Goal: Use online tool/utility: Utilize a website feature to perform a specific function

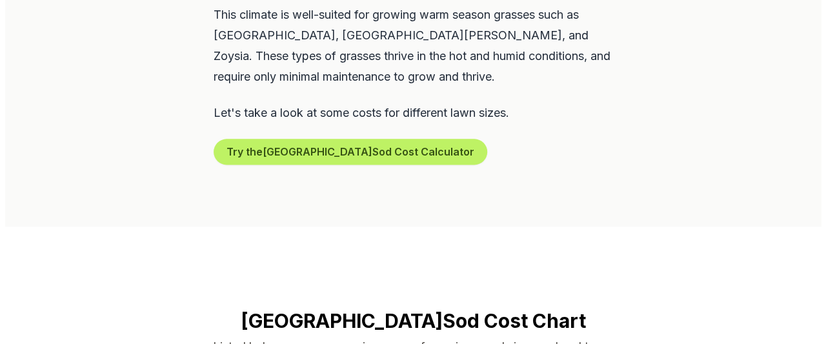
scroll to position [795, 0]
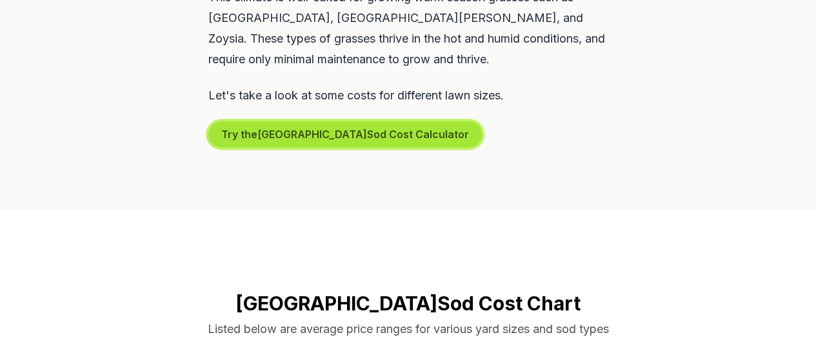
click at [255, 121] on button "Try the New Orleans Sod Cost Calculator" at bounding box center [344, 134] width 273 height 26
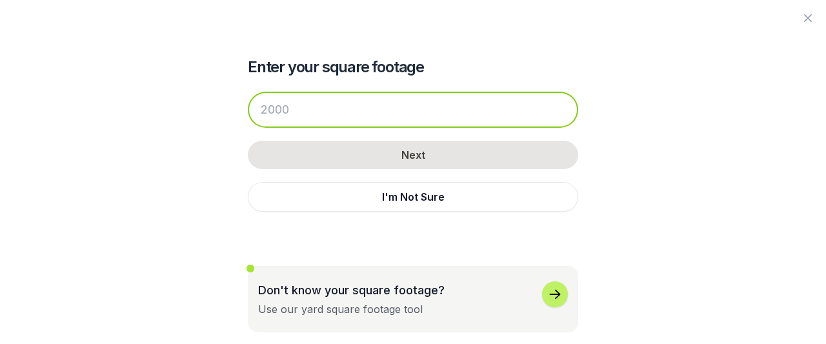
click at [285, 110] on input "number" at bounding box center [413, 110] width 330 height 36
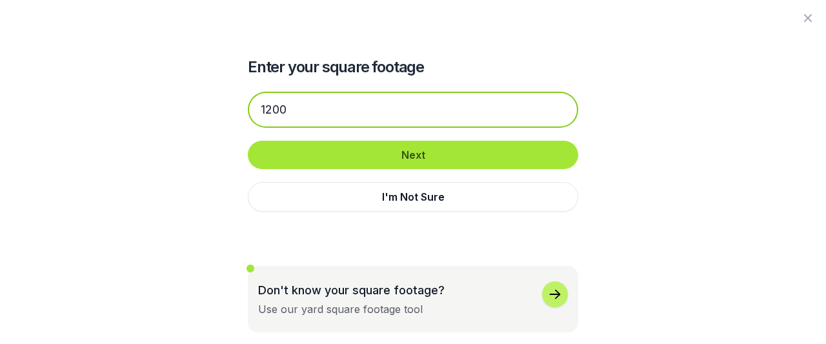
type input "1200"
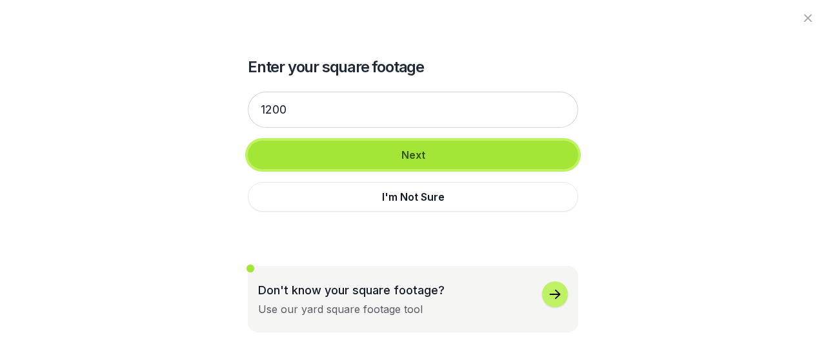
click at [331, 148] on button "Next" at bounding box center [413, 155] width 330 height 28
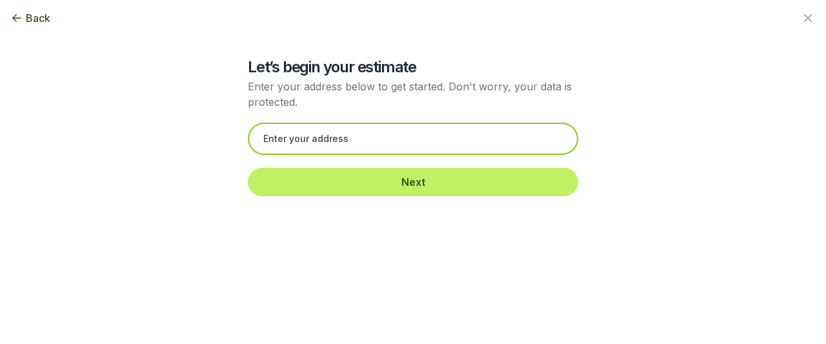
click at [335, 148] on input "text" at bounding box center [413, 139] width 330 height 32
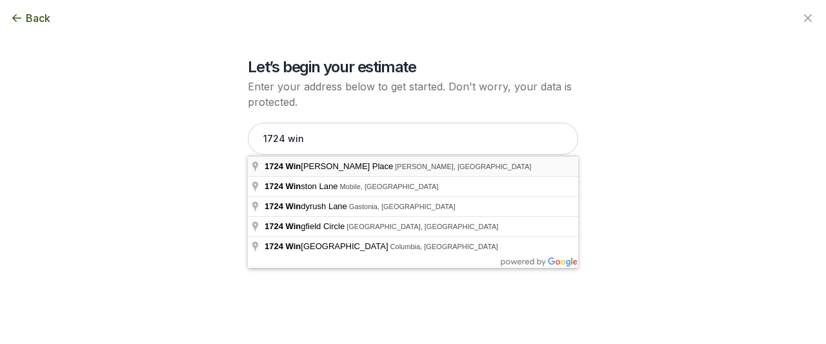
type input "[STREET_ADDRESS]"
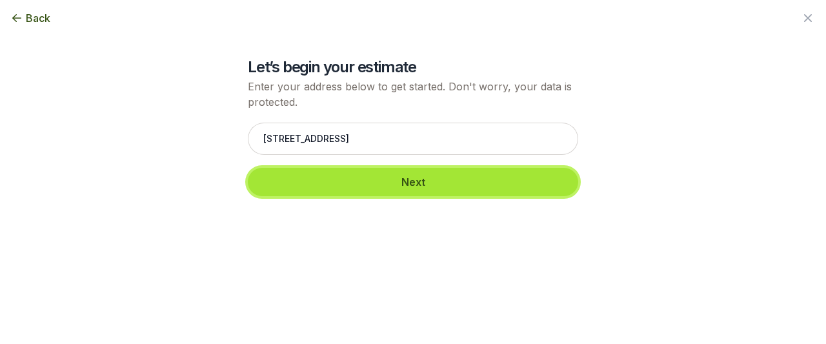
click at [349, 175] on button "Next" at bounding box center [413, 182] width 330 height 28
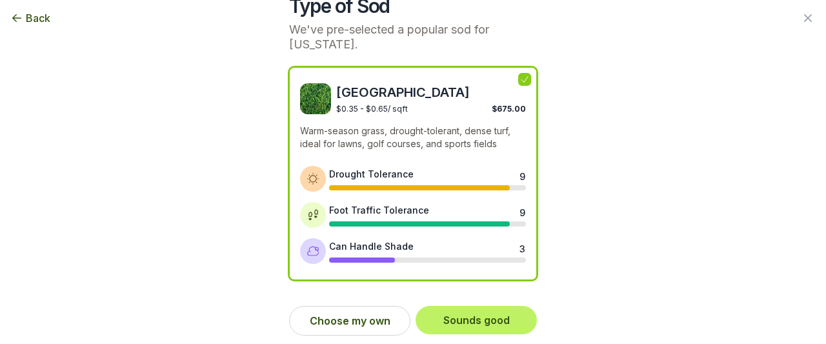
scroll to position [63, 0]
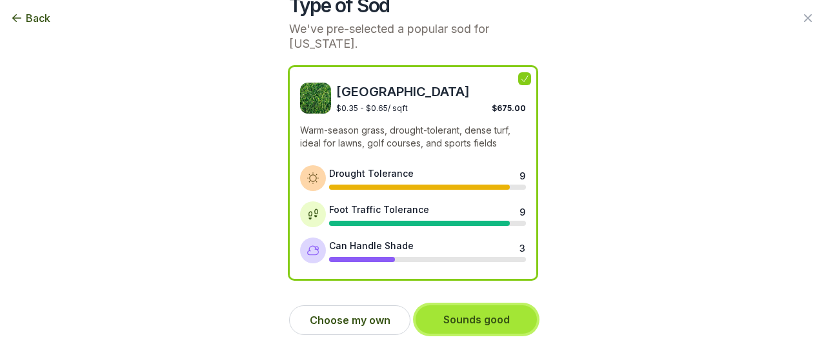
click at [442, 319] on button "Sounds good" at bounding box center [475, 319] width 121 height 28
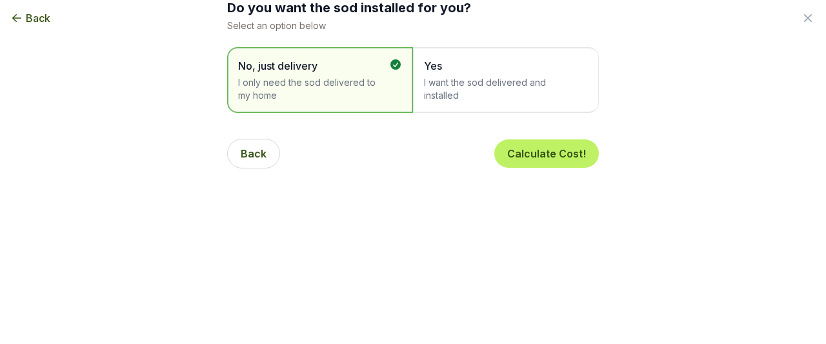
scroll to position [0, 0]
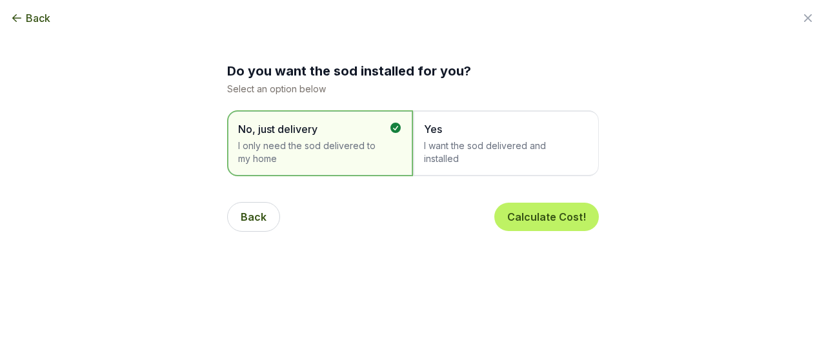
click at [439, 129] on span "Yes" at bounding box center [499, 128] width 151 height 15
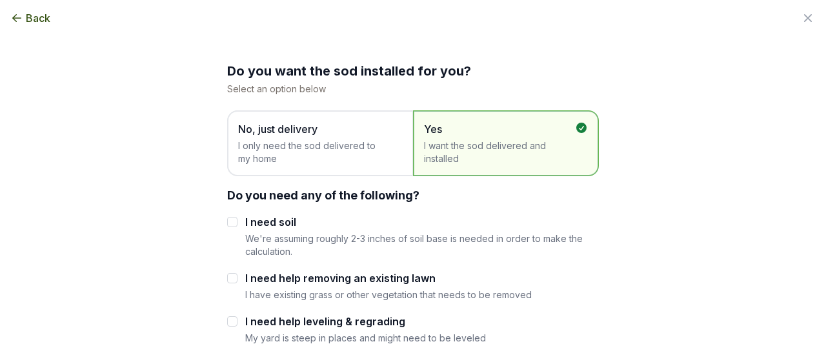
click at [342, 143] on span "I only need the sod delivered to my home" at bounding box center [313, 152] width 151 height 26
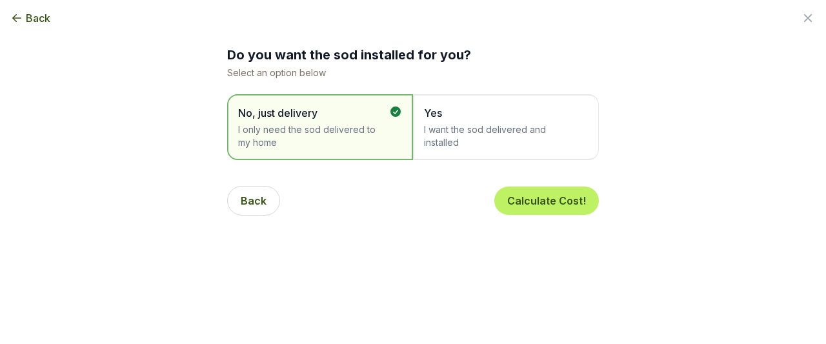
scroll to position [18, 0]
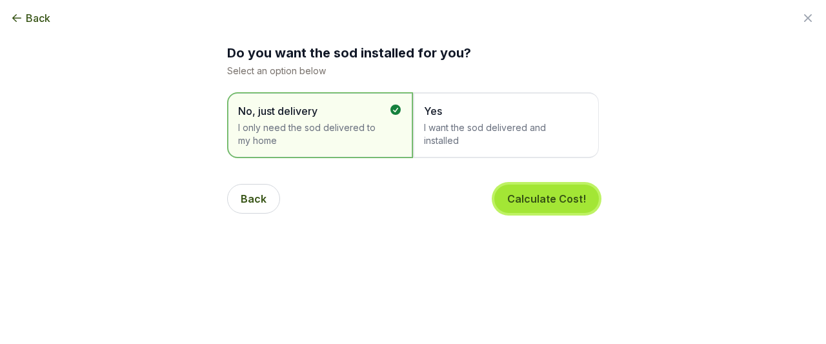
click at [562, 201] on button "Calculate Cost!" at bounding box center [546, 198] width 104 height 28
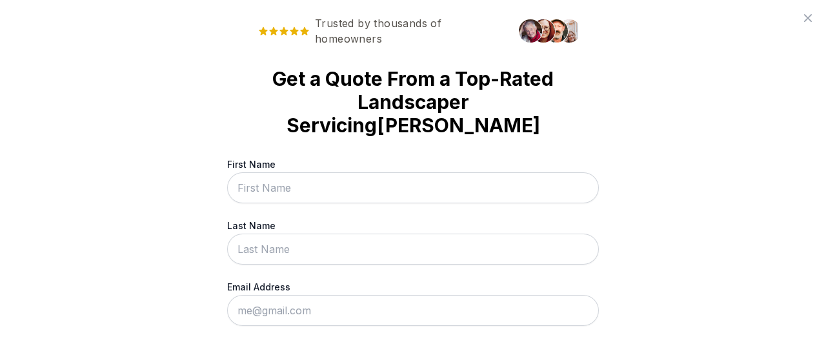
scroll to position [161, 0]
